Goal: Transaction & Acquisition: Subscribe to service/newsletter

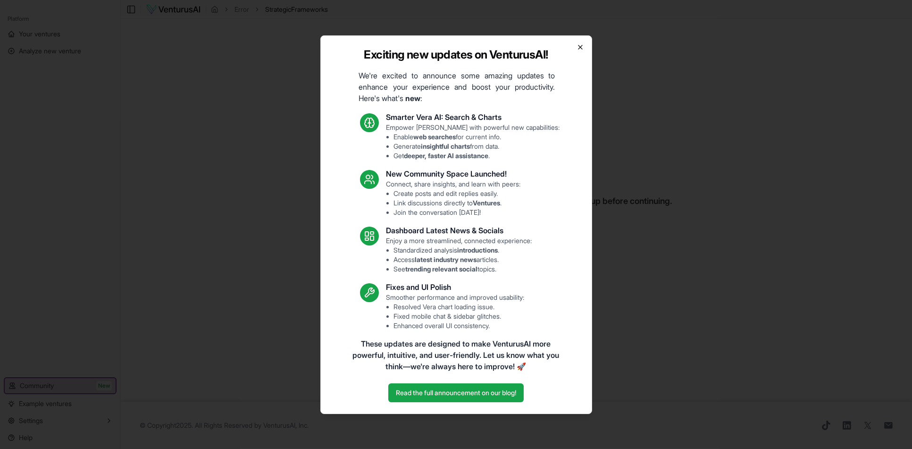
click at [583, 43] on icon "button" at bounding box center [580, 47] width 8 height 8
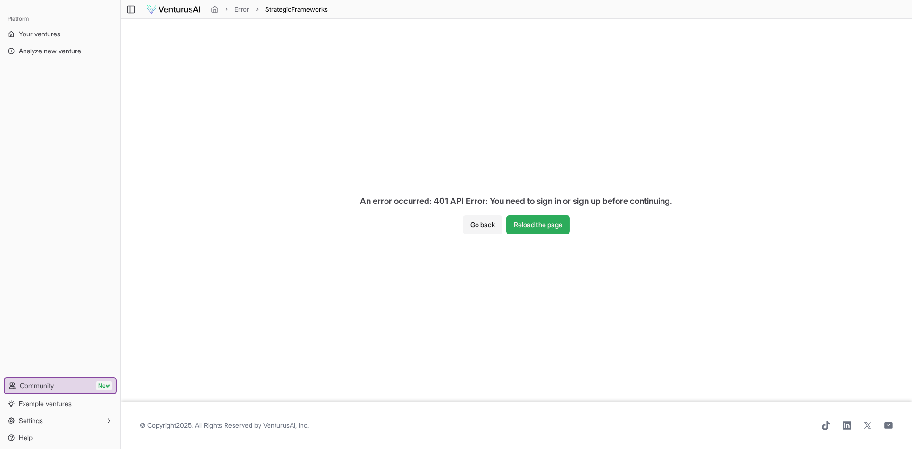
click at [532, 218] on button "Reload the page" at bounding box center [538, 224] width 64 height 19
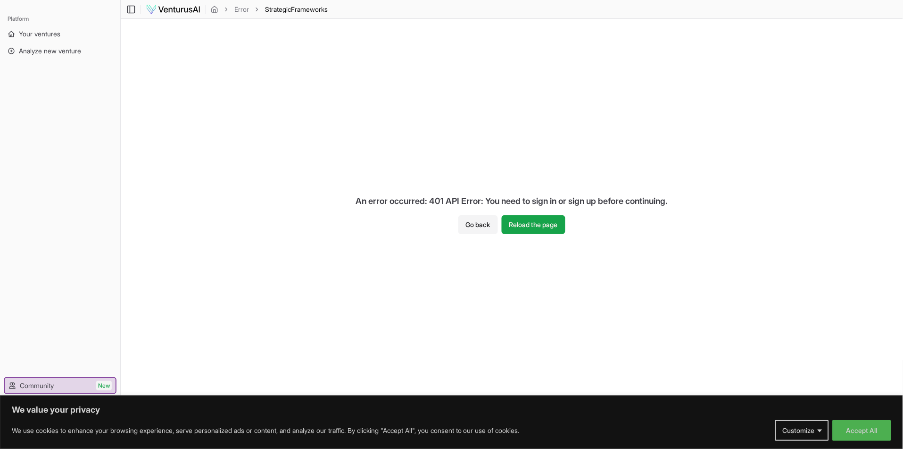
click at [182, 7] on img at bounding box center [173, 9] width 55 height 11
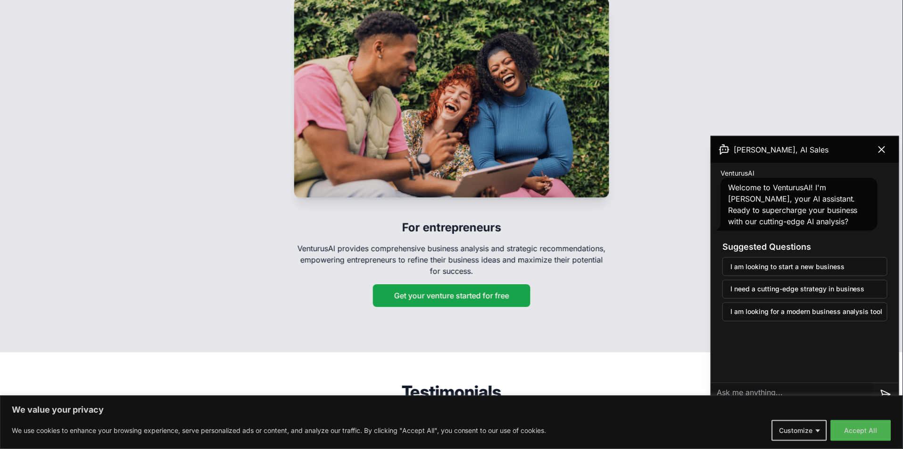
scroll to position [1533, 0]
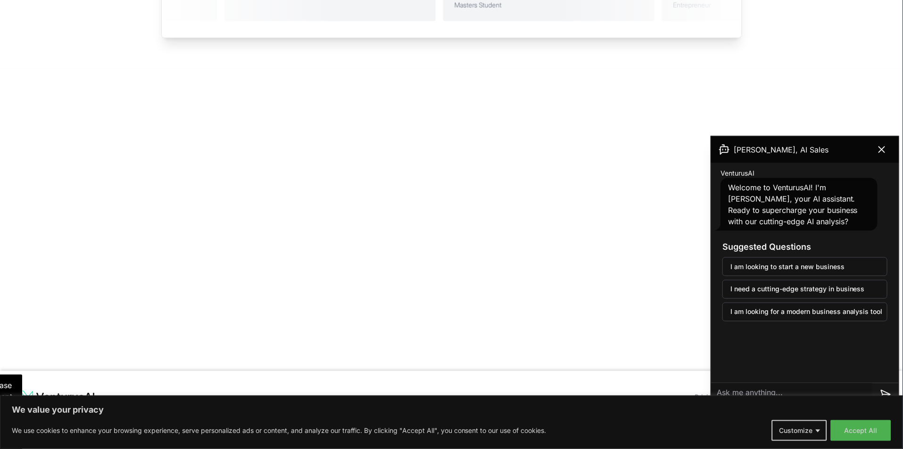
scroll to position [2324, 0]
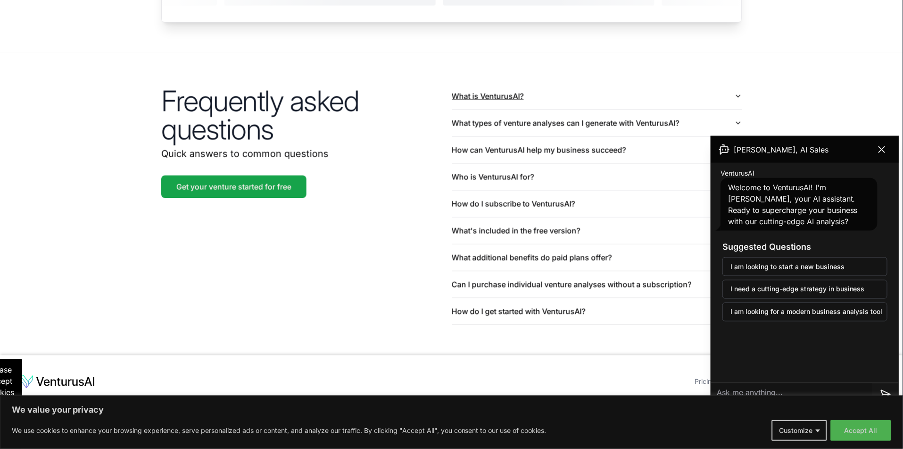
click at [514, 83] on button "What is VenturusAI?" at bounding box center [597, 96] width 291 height 26
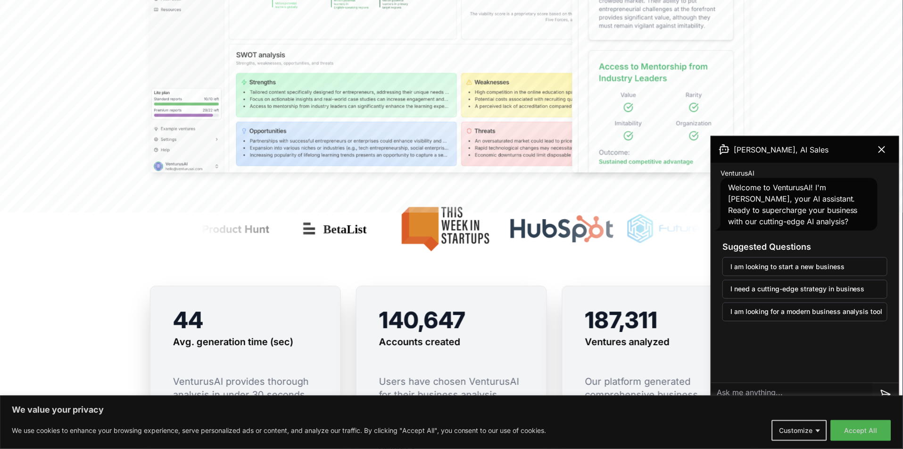
scroll to position [0, 0]
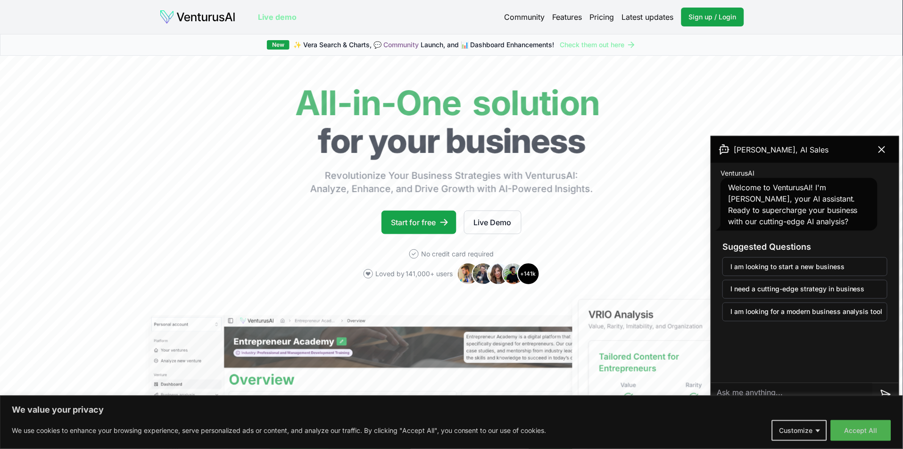
click at [590, 18] on link "Pricing" at bounding box center [602, 16] width 25 height 11
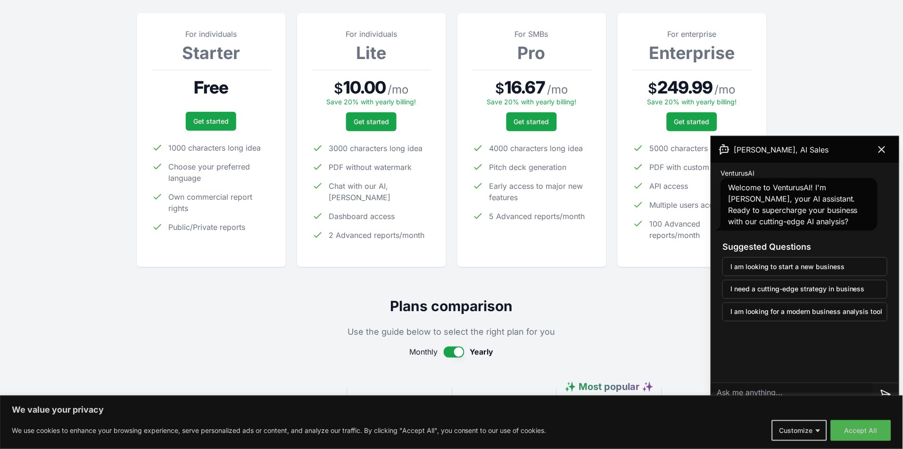
scroll to position [141, 0]
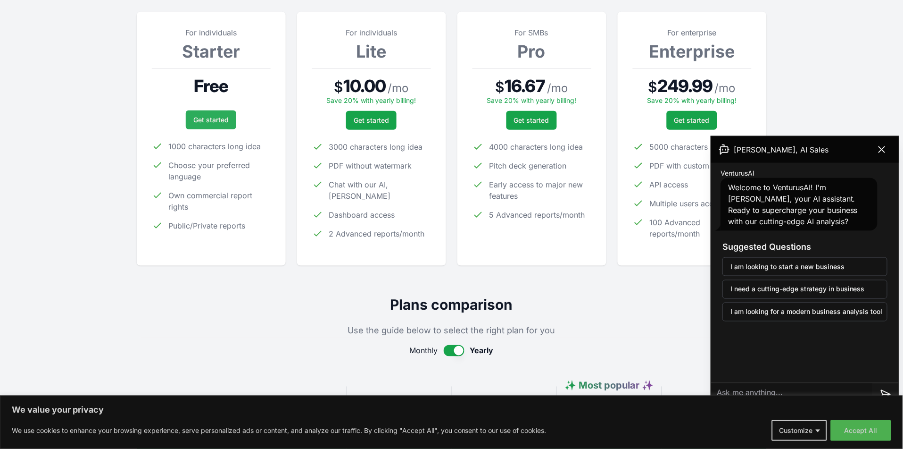
click at [212, 129] on link "Get started" at bounding box center [211, 119] width 50 height 19
